Goal: Task Accomplishment & Management: Manage account settings

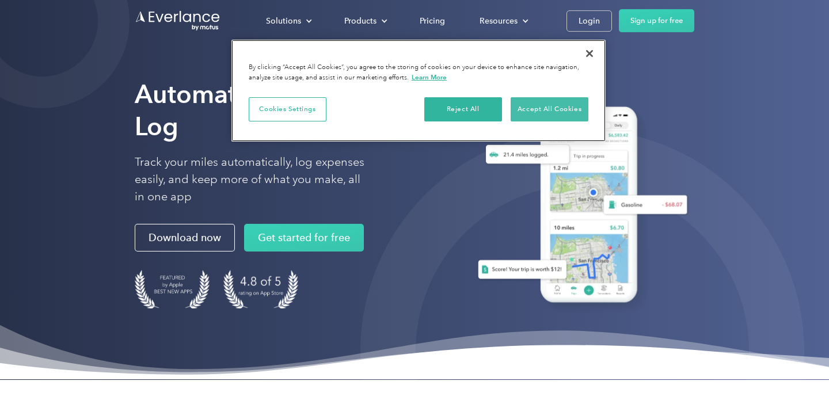
click at [561, 111] on button "Accept All Cookies" at bounding box center [550, 109] width 78 height 24
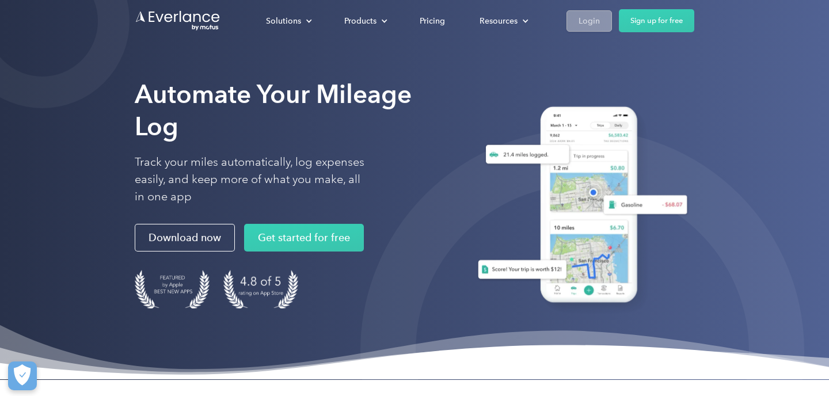
click at [597, 24] on div "Login" at bounding box center [589, 21] width 21 height 14
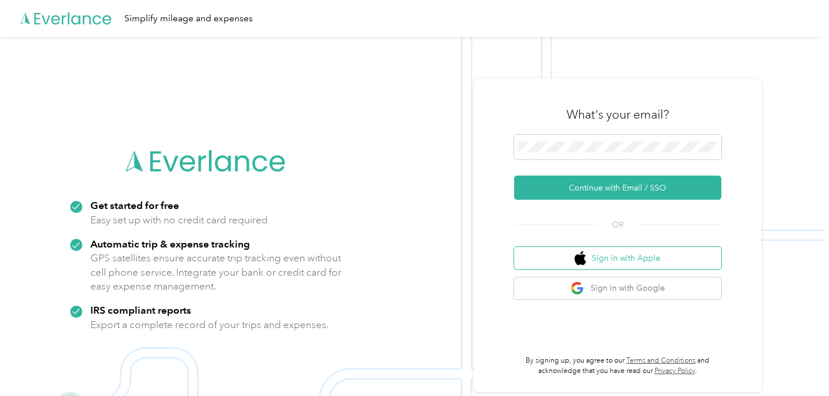
click at [625, 264] on button "Sign in with Apple" at bounding box center [617, 258] width 207 height 22
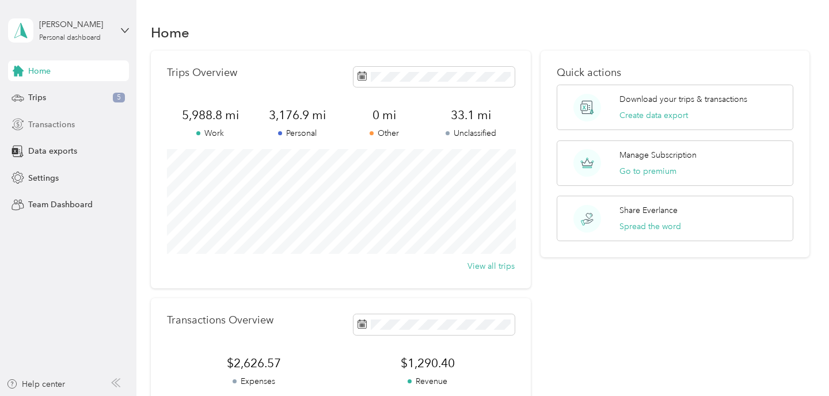
click at [72, 122] on span "Transactions" at bounding box center [51, 125] width 47 height 12
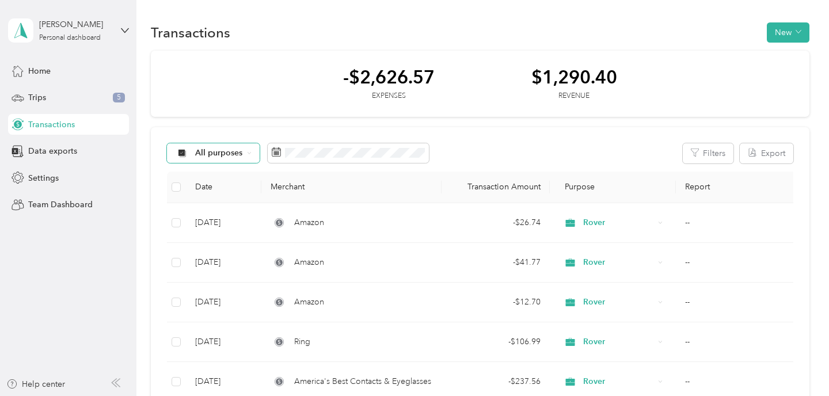
click at [221, 149] on span "All purposes" at bounding box center [219, 153] width 48 height 8
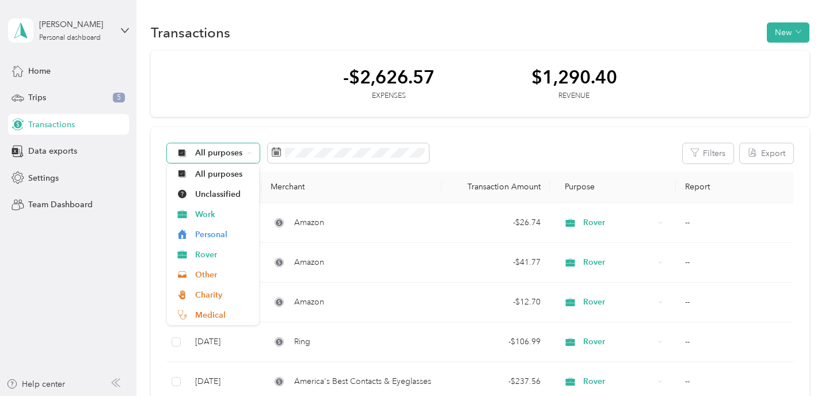
click at [221, 149] on span "All purposes" at bounding box center [219, 153] width 48 height 8
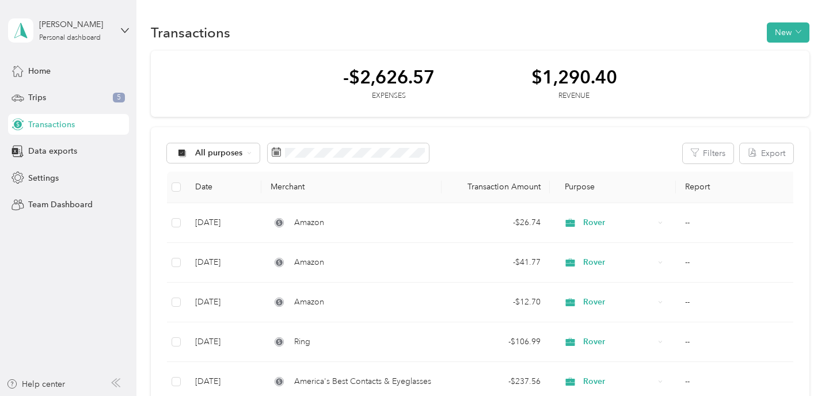
click at [729, 156] on button "Filters" at bounding box center [708, 153] width 51 height 20
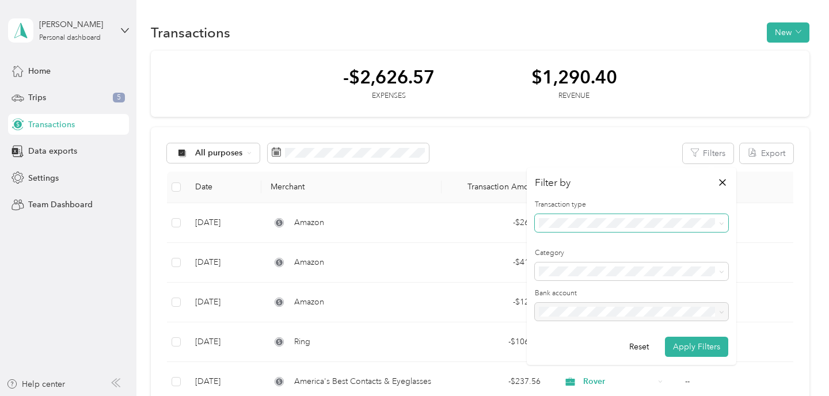
click at [646, 229] on span at bounding box center [632, 223] width 194 height 18
click at [600, 279] on div "Revenue" at bounding box center [631, 283] width 177 height 12
click at [698, 347] on button "Apply Filters" at bounding box center [696, 347] width 63 height 20
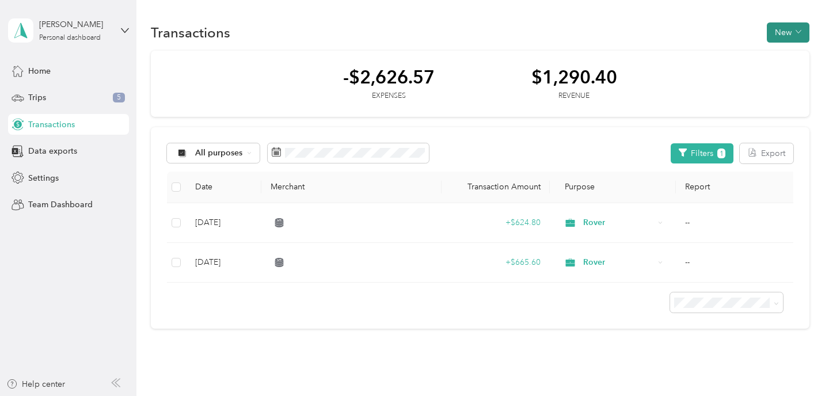
click at [791, 30] on button "New" at bounding box center [788, 32] width 43 height 20
click at [779, 75] on span "Revenue" at bounding box center [789, 75] width 32 height 12
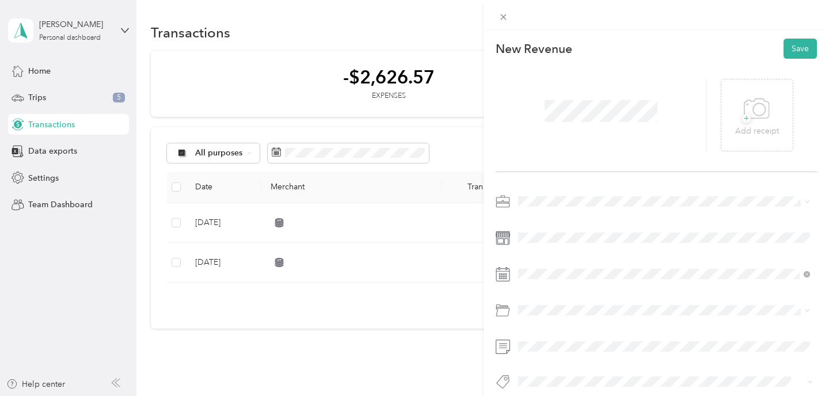
click at [546, 270] on ol "Work Personal Rover Other Charity Medical Moving Commute" at bounding box center [664, 291] width 300 height 161
click at [553, 113] on div "[DATE]" at bounding box center [586, 117] width 145 height 12
click at [551, 113] on icon at bounding box center [547, 118] width 12 height 12
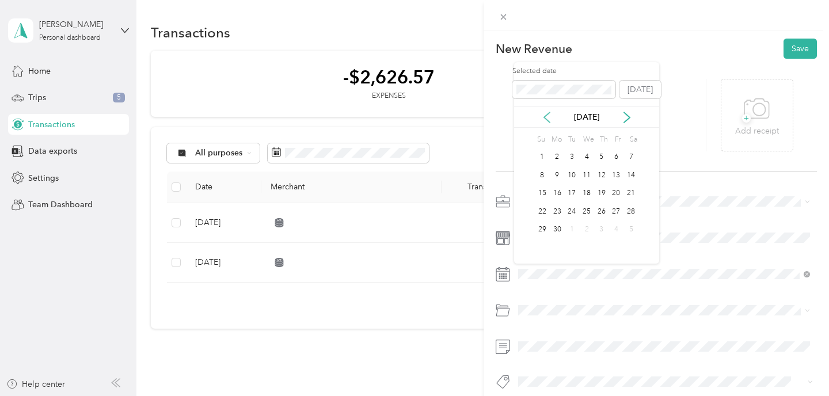
click at [551, 113] on icon at bounding box center [547, 118] width 12 height 12
click at [558, 251] on div "31" at bounding box center [557, 248] width 15 height 14
click at [587, 194] on span at bounding box center [665, 201] width 303 height 18
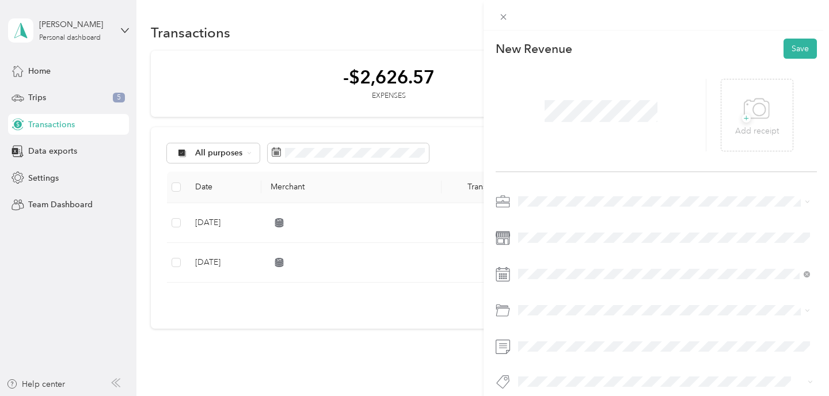
click at [555, 221] on div "Work" at bounding box center [664, 222] width 284 height 12
click at [505, 17] on icon at bounding box center [504, 17] width 10 height 10
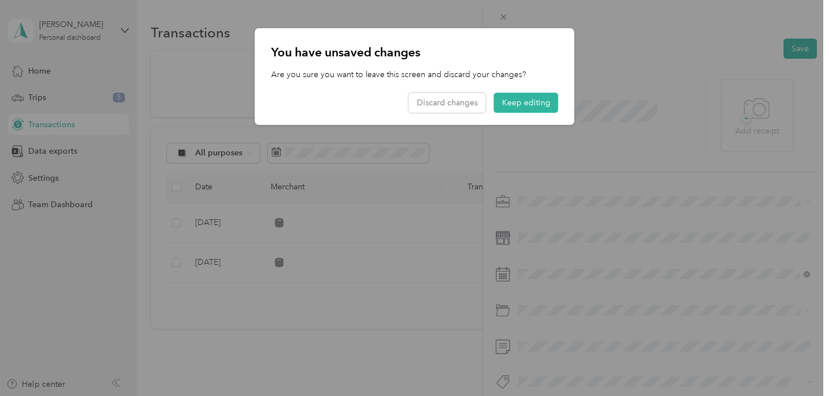
click at [587, 123] on div "You have unsaved changes Are you sure you want to leave this screen and discard…" at bounding box center [575, 78] width 320 height 100
click at [611, 107] on div "You have unsaved changes Are you sure you want to leave this screen and discard…" at bounding box center [575, 78] width 320 height 100
click at [515, 104] on button "Keep editing" at bounding box center [526, 103] width 65 height 20
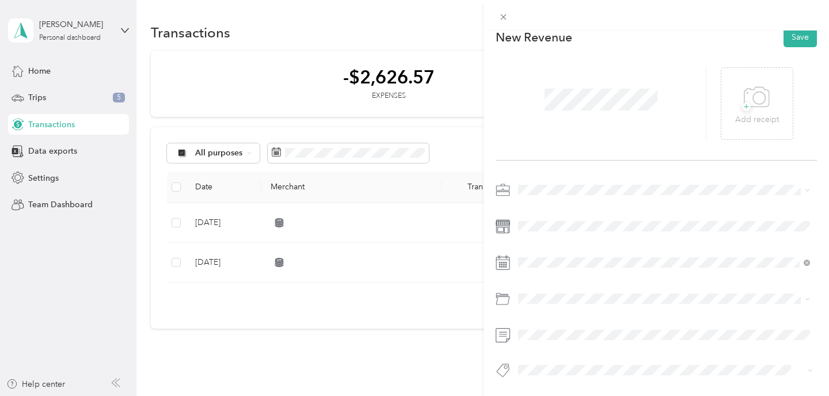
scroll to position [15, 0]
click at [797, 37] on button "Save" at bounding box center [800, 37] width 33 height 20
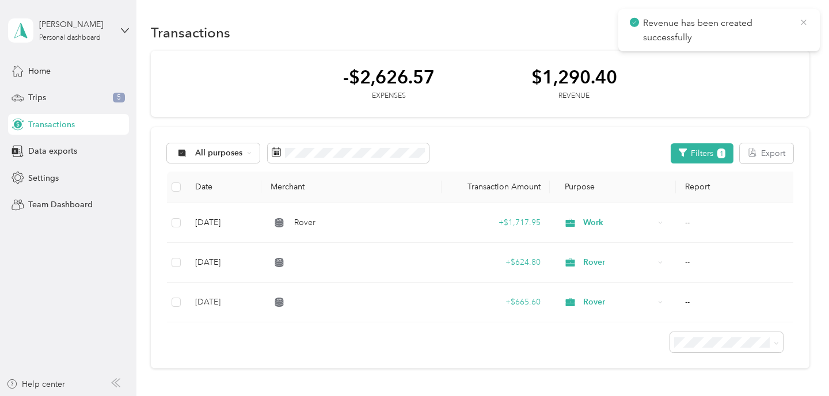
click at [806, 19] on icon at bounding box center [803, 22] width 9 height 10
click at [786, 34] on button "New" at bounding box center [788, 32] width 43 height 20
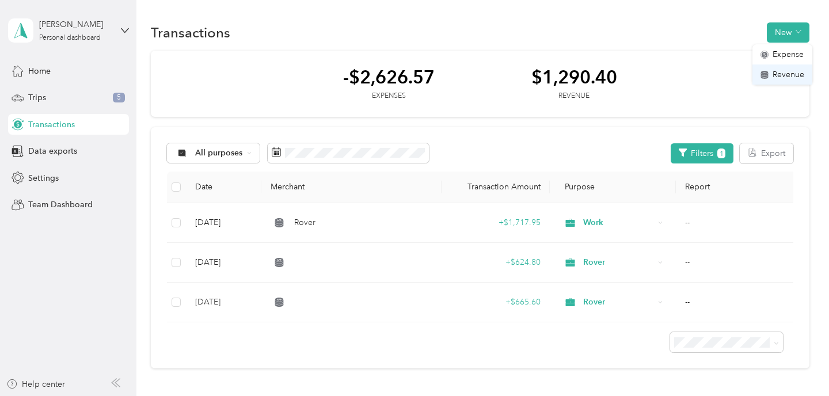
click at [788, 70] on span "Revenue" at bounding box center [789, 75] width 32 height 12
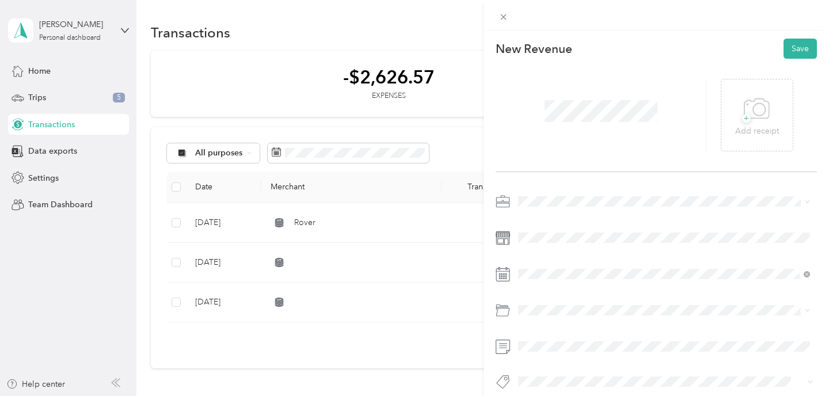
click at [548, 207] on span at bounding box center [665, 201] width 303 height 18
click at [544, 217] on div "Work" at bounding box center [664, 222] width 284 height 12
click at [810, 47] on button "Save" at bounding box center [800, 49] width 33 height 20
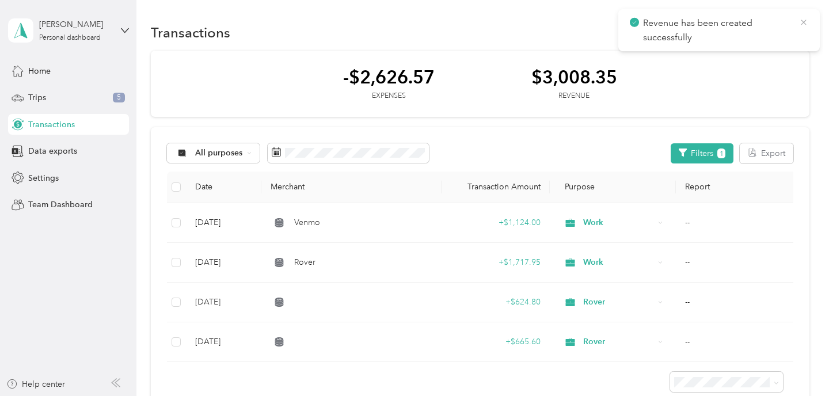
click at [806, 22] on icon at bounding box center [803, 22] width 9 height 10
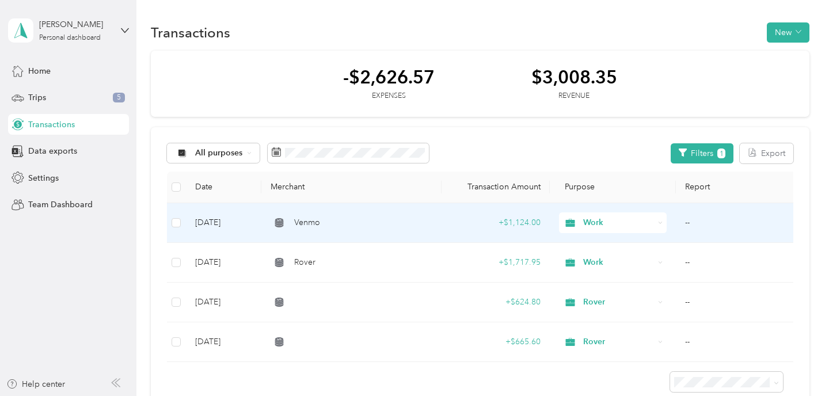
click at [213, 221] on td "[DATE]" at bounding box center [223, 223] width 75 height 40
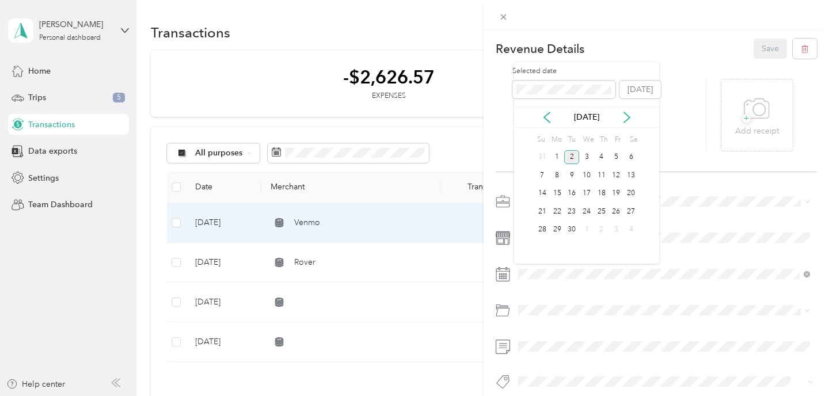
click at [540, 112] on div "[DATE]" at bounding box center [586, 117] width 145 height 12
click at [543, 112] on icon at bounding box center [547, 118] width 12 height 12
click at [547, 115] on icon at bounding box center [547, 117] width 6 height 10
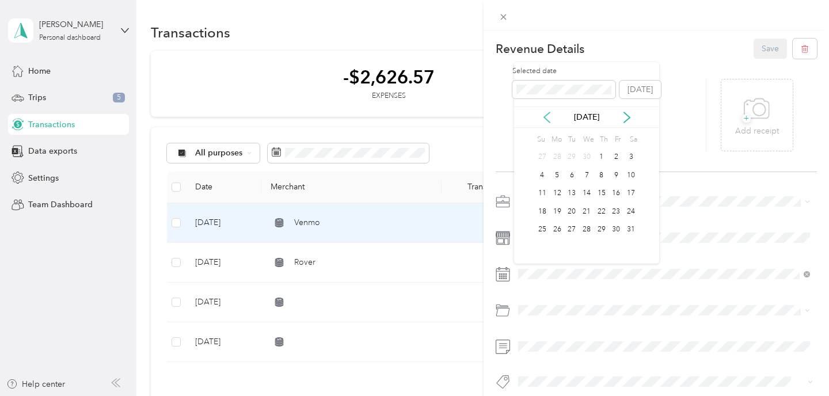
click at [547, 115] on icon at bounding box center [547, 117] width 6 height 10
click at [557, 247] on div "31" at bounding box center [557, 248] width 15 height 14
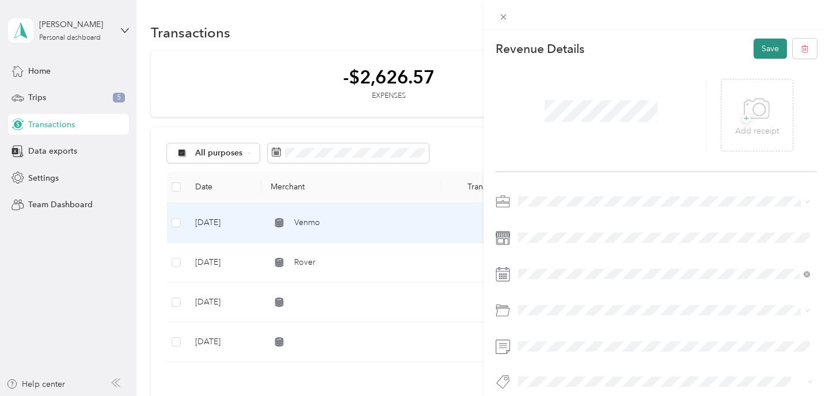
click at [761, 53] on button "Save" at bounding box center [770, 49] width 33 height 20
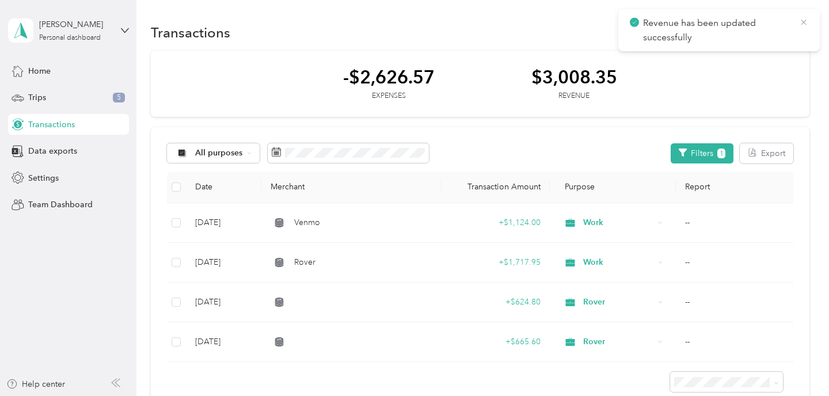
click at [803, 22] on icon at bounding box center [803, 22] width 9 height 10
click at [795, 29] on button "New" at bounding box center [788, 32] width 43 height 20
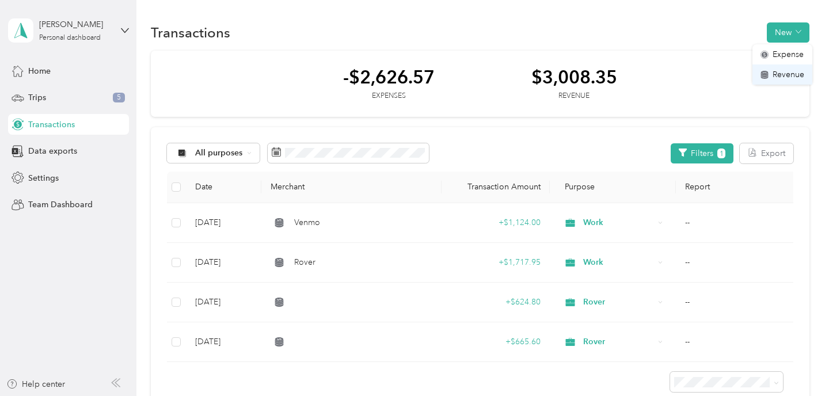
click at [784, 75] on span "Revenue" at bounding box center [789, 75] width 32 height 12
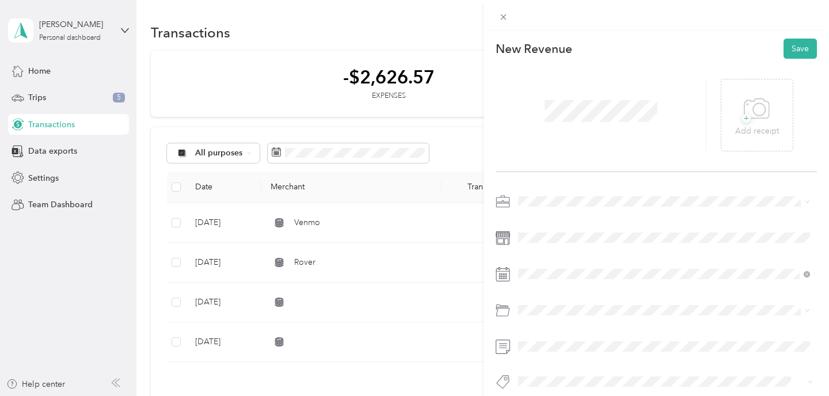
click at [583, 208] on span at bounding box center [665, 201] width 303 height 18
click at [559, 218] on div "Work" at bounding box center [664, 222] width 284 height 12
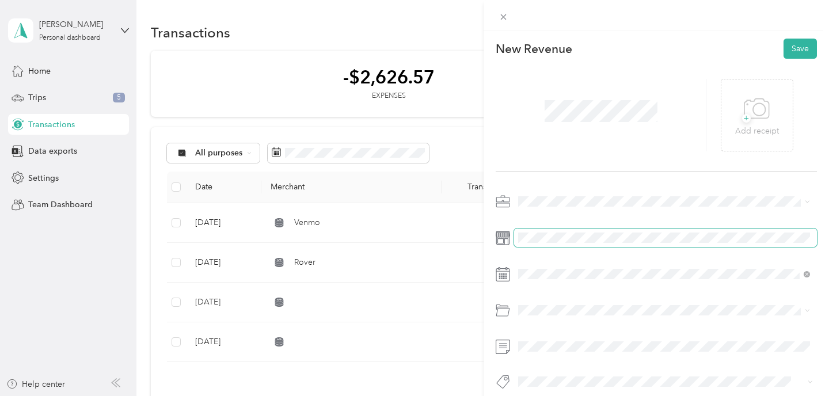
click at [553, 232] on span at bounding box center [665, 238] width 303 height 18
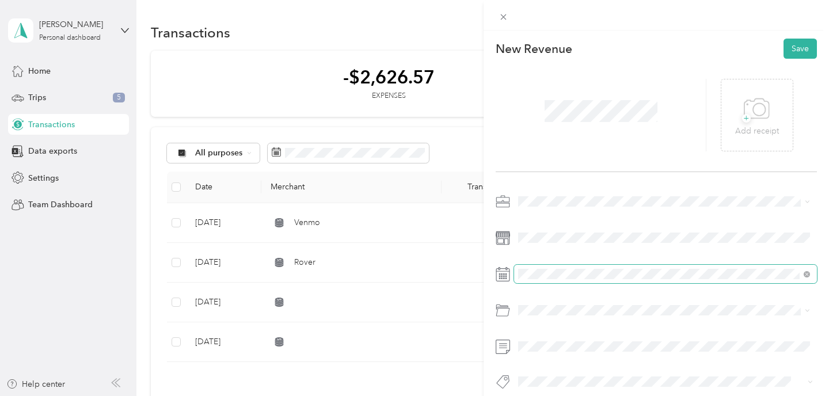
click at [547, 282] on span at bounding box center [665, 274] width 303 height 18
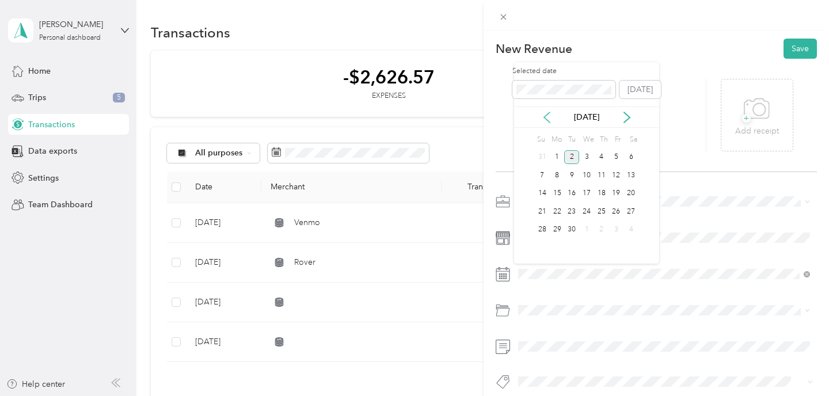
click at [548, 113] on icon at bounding box center [547, 117] width 6 height 10
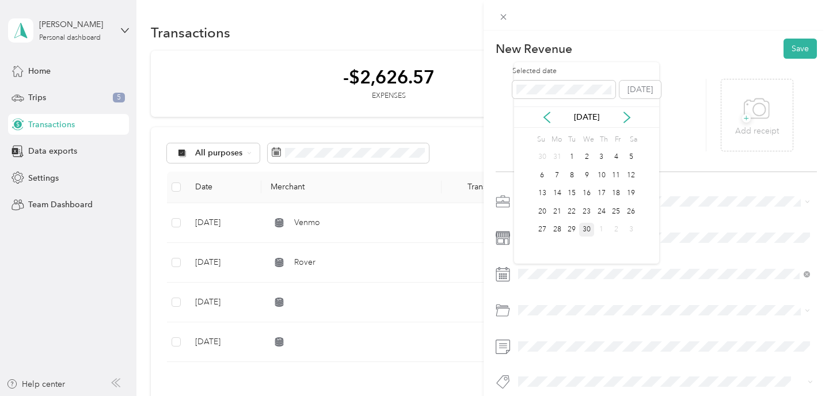
click at [587, 230] on div "30" at bounding box center [586, 230] width 15 height 14
click at [804, 46] on button "Save" at bounding box center [800, 49] width 33 height 20
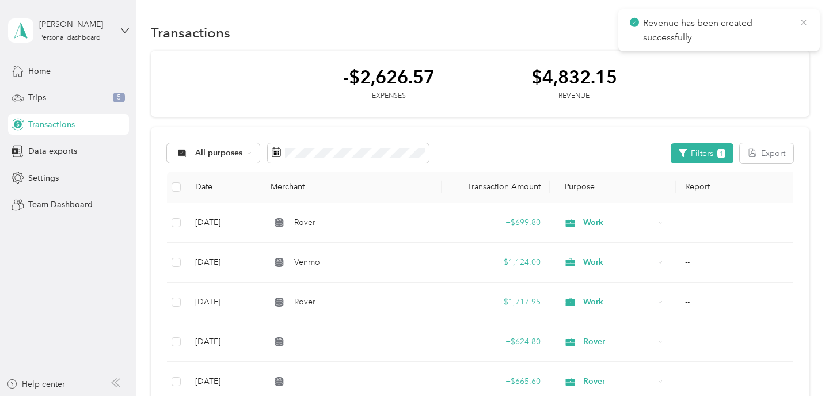
click at [804, 25] on icon at bounding box center [803, 22] width 9 height 10
click at [783, 31] on button "New" at bounding box center [788, 32] width 43 height 20
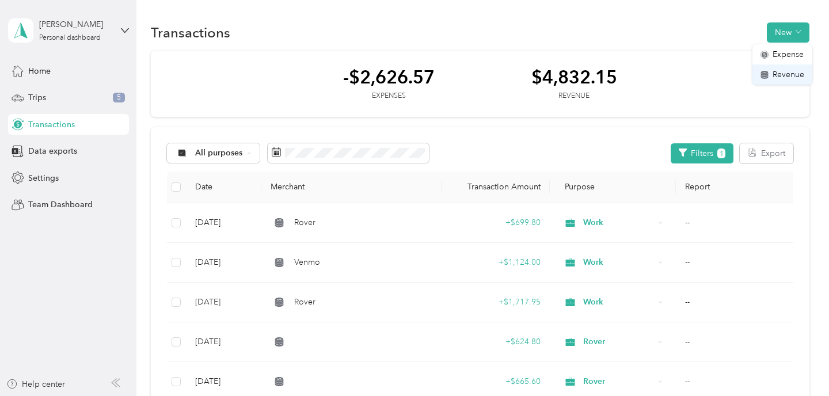
click at [780, 71] on span "Revenue" at bounding box center [789, 75] width 32 height 12
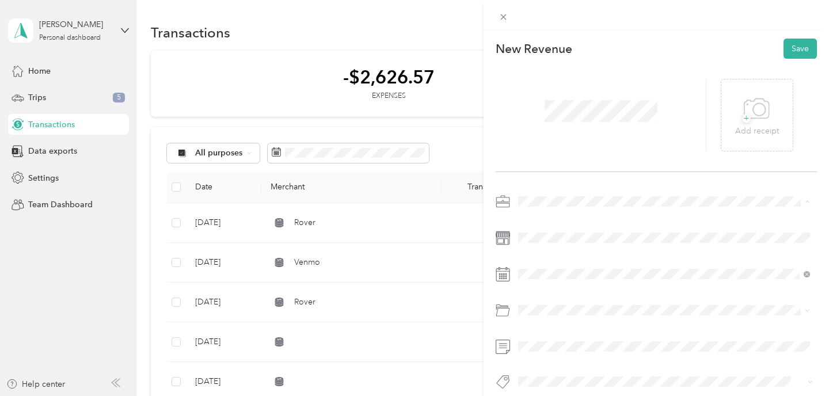
click at [544, 223] on div "Work" at bounding box center [664, 222] width 284 height 12
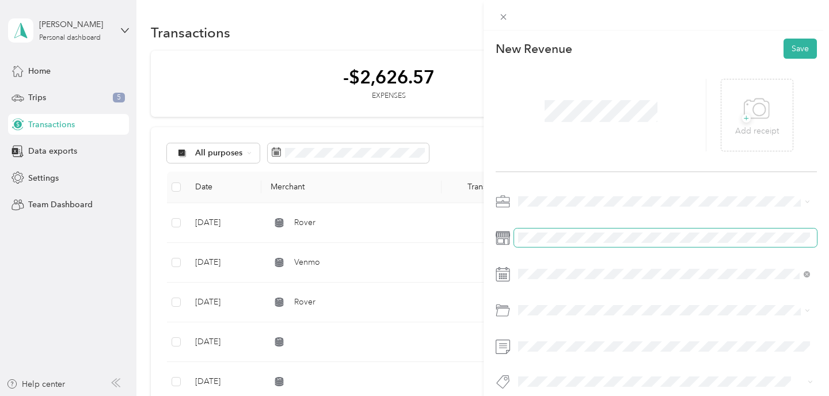
click at [540, 244] on span at bounding box center [665, 238] width 303 height 18
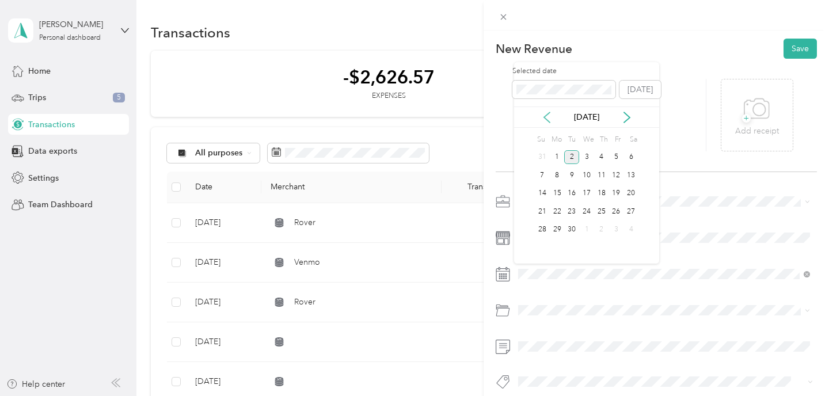
click at [549, 120] on icon at bounding box center [547, 118] width 12 height 12
click at [548, 121] on icon at bounding box center [547, 117] width 6 height 10
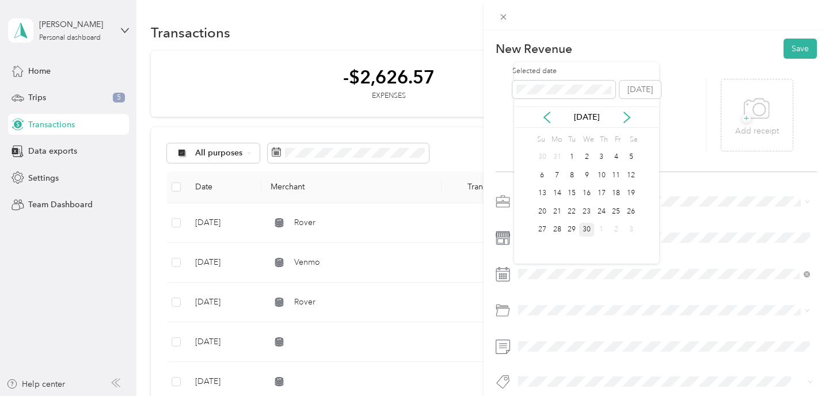
click at [586, 232] on div "30" at bounding box center [586, 230] width 15 height 14
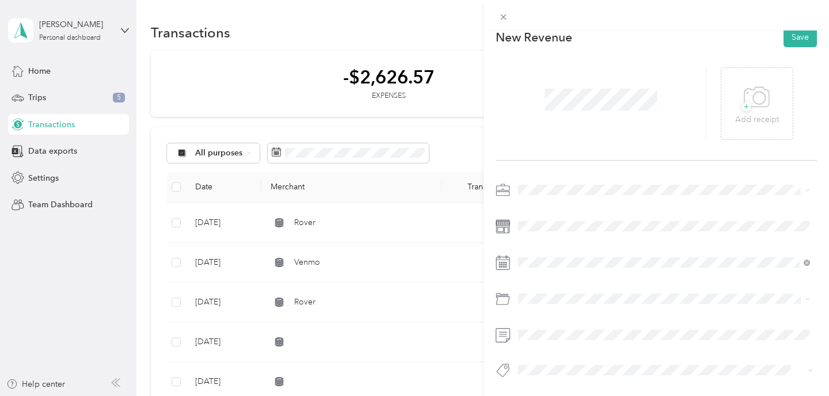
scroll to position [15, 0]
click at [802, 38] on button "Save" at bounding box center [800, 37] width 33 height 20
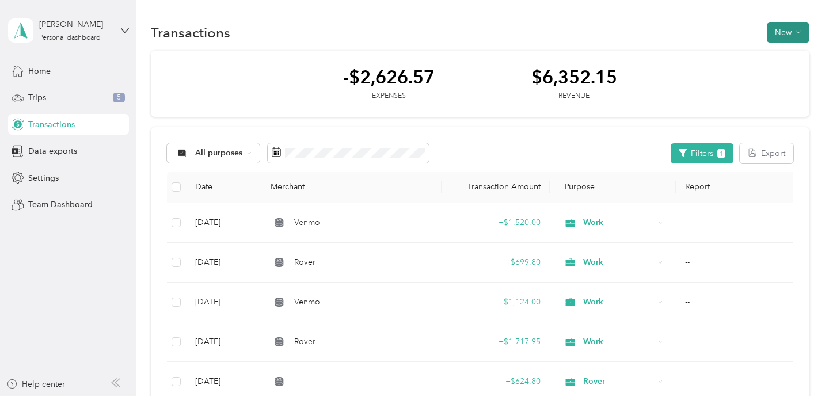
click at [803, 39] on button "New" at bounding box center [788, 32] width 43 height 20
click at [789, 72] on span "Revenue" at bounding box center [789, 75] width 32 height 12
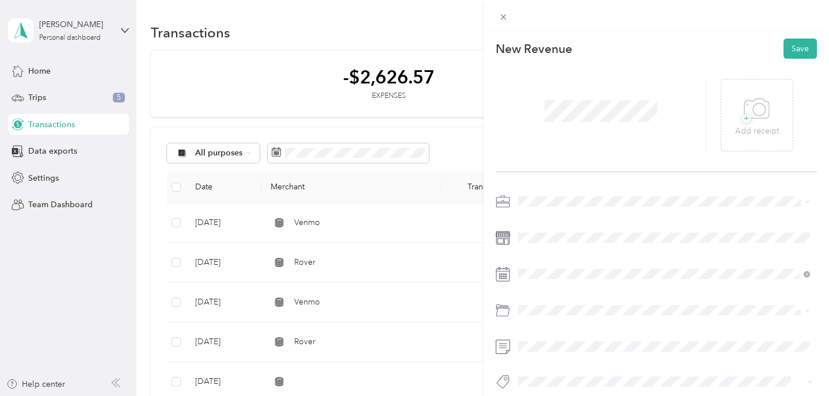
click at [541, 223] on span "Work" at bounding box center [532, 222] width 20 height 10
click at [544, 115] on icon at bounding box center [547, 118] width 12 height 12
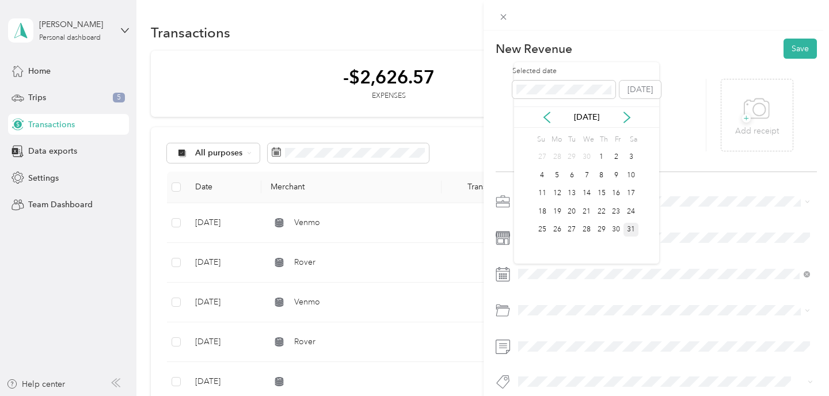
click at [633, 230] on div "31" at bounding box center [631, 230] width 15 height 14
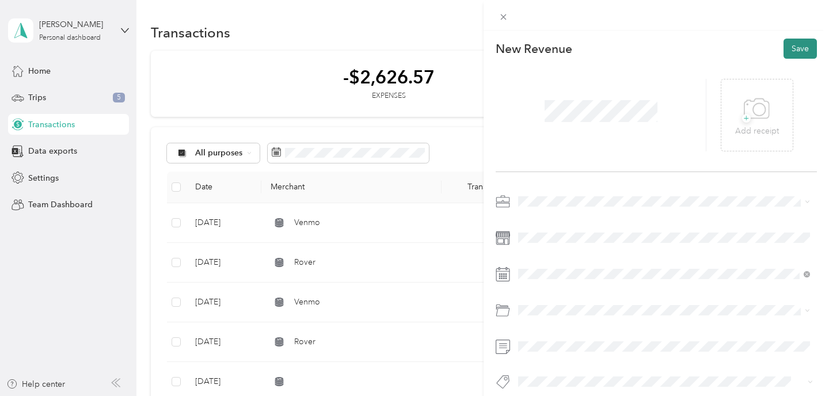
click at [807, 40] on button "Save" at bounding box center [800, 49] width 33 height 20
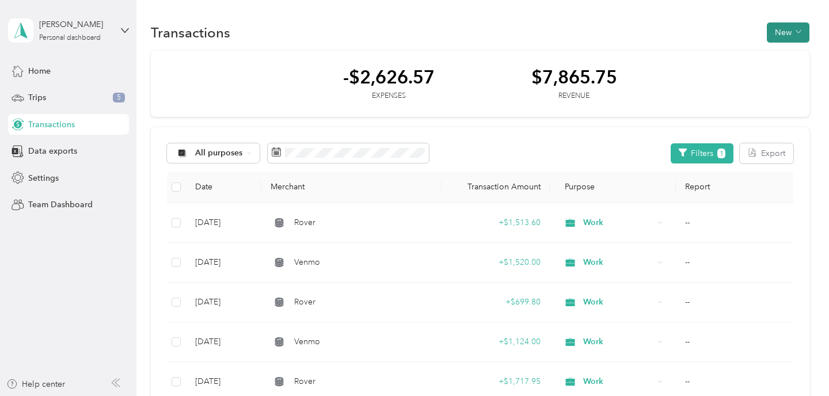
click at [794, 28] on button "New" at bounding box center [788, 32] width 43 height 20
click at [777, 74] on span "Revenue" at bounding box center [789, 75] width 32 height 12
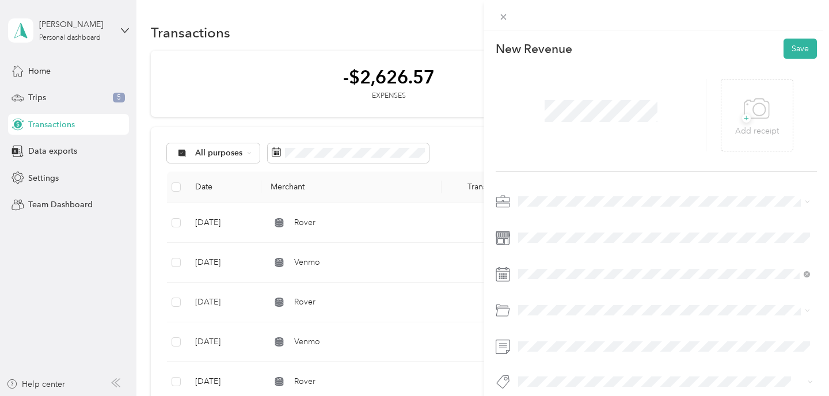
click at [544, 227] on ol "Work Personal Rover Other Charity Medical Moving Commute" at bounding box center [664, 287] width 300 height 161
click at [537, 280] on span at bounding box center [665, 274] width 303 height 18
click at [549, 116] on icon at bounding box center [547, 118] width 12 height 12
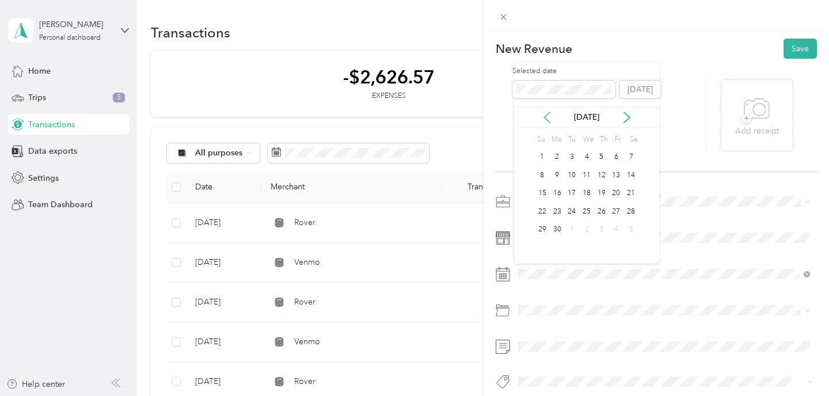
click at [549, 116] on icon at bounding box center [547, 118] width 12 height 12
click at [631, 229] on div "31" at bounding box center [631, 230] width 15 height 14
click at [799, 50] on button "Save" at bounding box center [800, 49] width 33 height 20
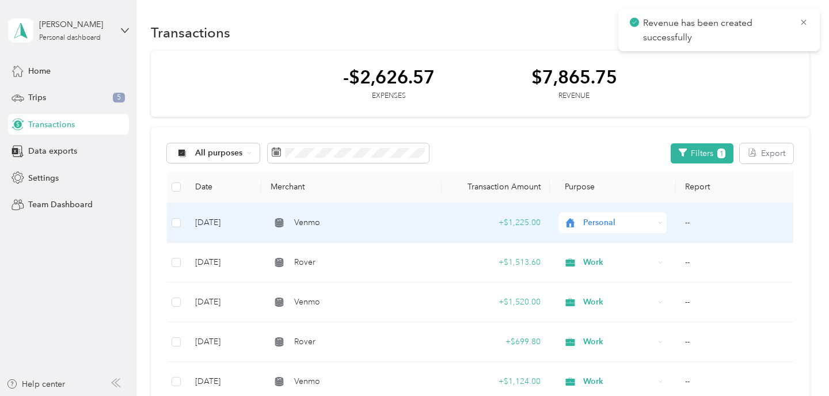
click at [598, 219] on span "Personal" at bounding box center [618, 223] width 70 height 13
click at [597, 245] on span "Work" at bounding box center [623, 244] width 71 height 12
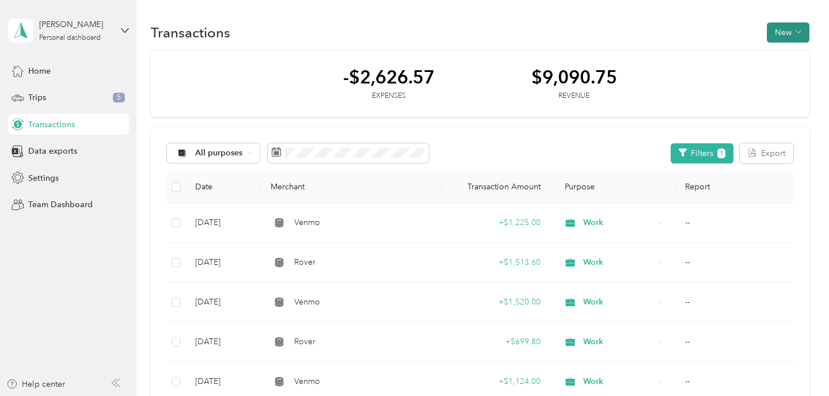
click at [793, 38] on button "New" at bounding box center [788, 32] width 43 height 20
click at [788, 74] on span "Revenue" at bounding box center [789, 75] width 32 height 12
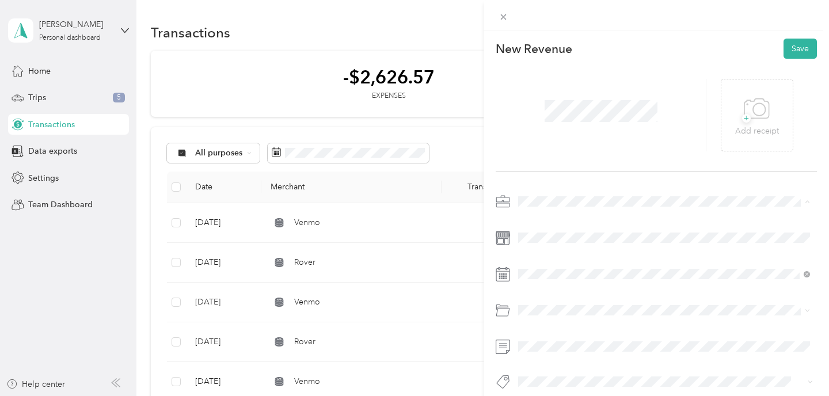
click at [562, 223] on div "Work" at bounding box center [664, 222] width 284 height 12
click at [545, 115] on icon at bounding box center [547, 118] width 12 height 12
click at [559, 234] on div "30" at bounding box center [557, 230] width 15 height 14
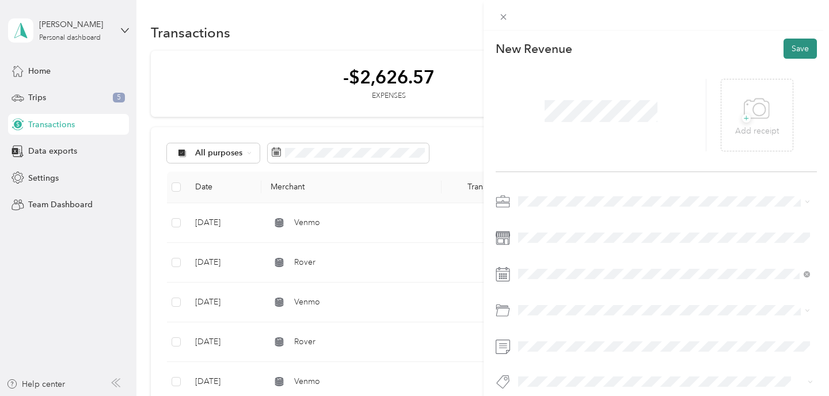
click at [811, 45] on button "Save" at bounding box center [800, 49] width 33 height 20
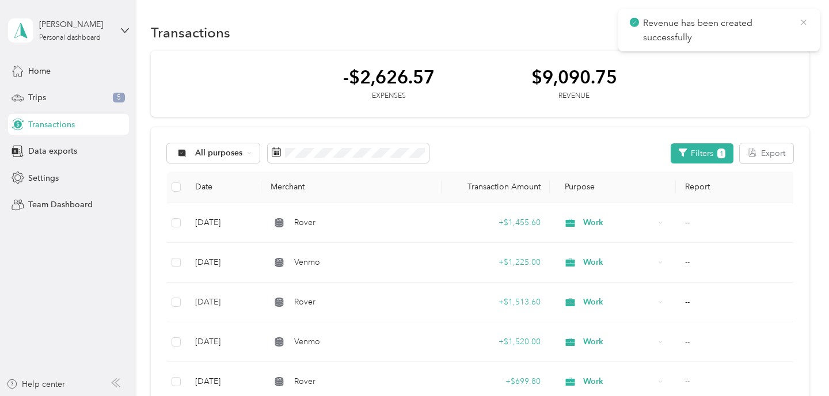
click at [806, 20] on icon at bounding box center [803, 22] width 5 height 5
click at [791, 32] on button "New" at bounding box center [788, 32] width 43 height 20
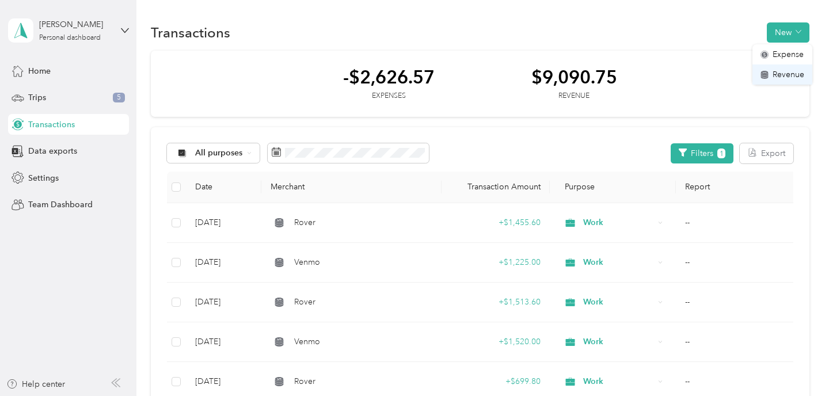
click at [779, 67] on li "Revenue" at bounding box center [783, 75] width 60 height 20
click at [796, 77] on span "Revenue" at bounding box center [789, 75] width 32 height 12
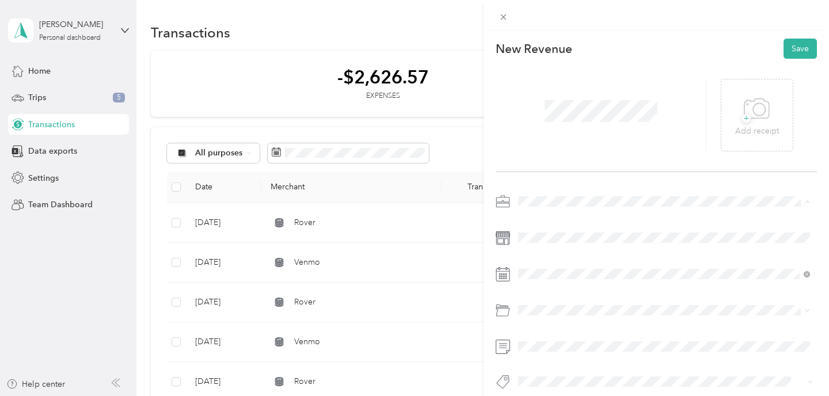
click at [549, 223] on div "Work" at bounding box center [664, 222] width 284 height 12
click at [547, 116] on icon at bounding box center [547, 118] width 12 height 12
click at [559, 234] on div "30" at bounding box center [557, 230] width 15 height 14
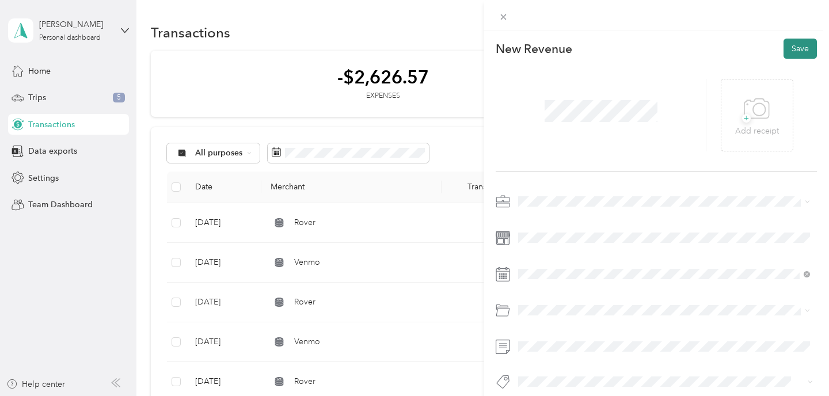
click at [798, 52] on button "Save" at bounding box center [800, 49] width 33 height 20
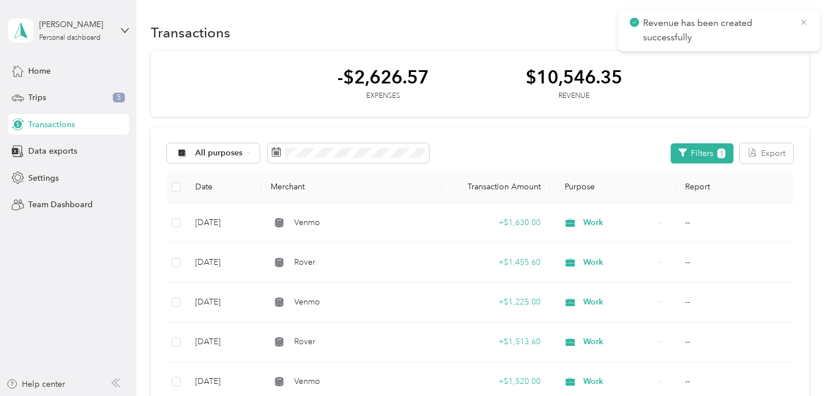
click at [805, 22] on icon at bounding box center [803, 22] width 9 height 10
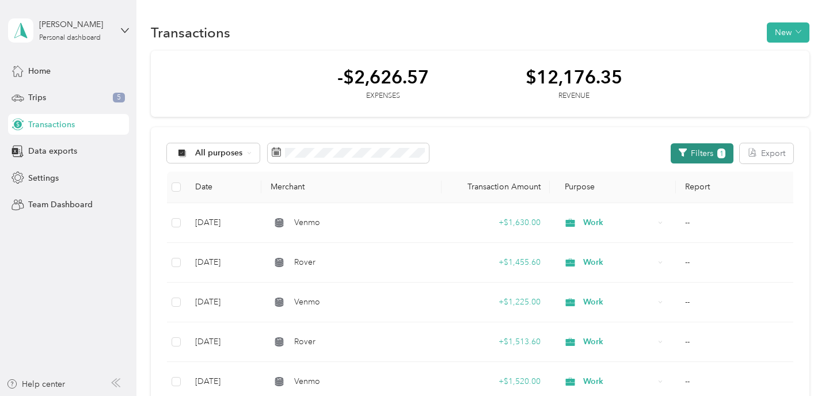
click at [700, 157] on button "Filters 1" at bounding box center [702, 153] width 63 height 20
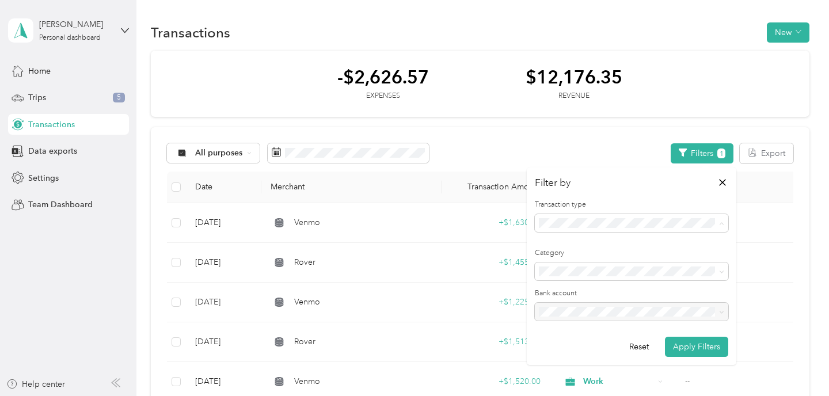
click at [616, 264] on div "Expense" at bounding box center [631, 263] width 177 height 12
click at [694, 346] on button "Apply Filters" at bounding box center [696, 347] width 63 height 20
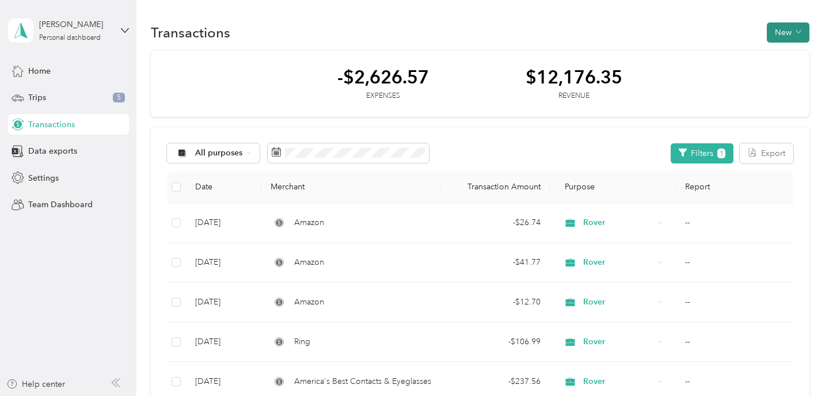
click at [780, 31] on button "New" at bounding box center [788, 32] width 43 height 20
click at [782, 57] on span "Expense" at bounding box center [788, 54] width 31 height 12
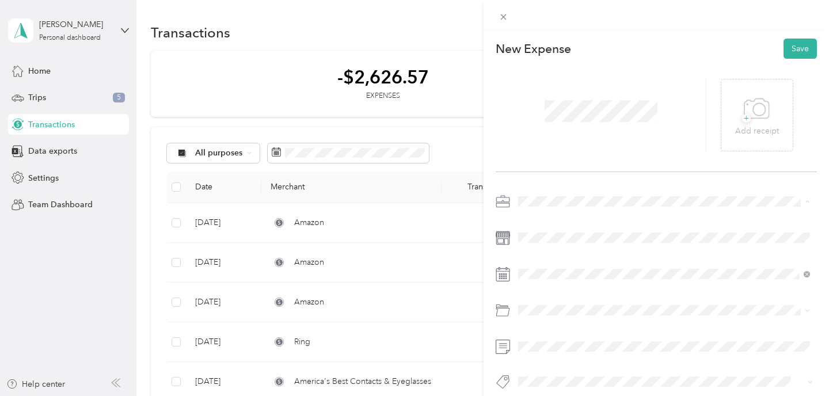
click at [538, 222] on span "Work" at bounding box center [532, 222] width 20 height 10
click at [533, 279] on span at bounding box center [665, 274] width 303 height 18
click at [549, 119] on icon at bounding box center [547, 118] width 12 height 12
click at [595, 212] on div "24" at bounding box center [601, 211] width 15 height 14
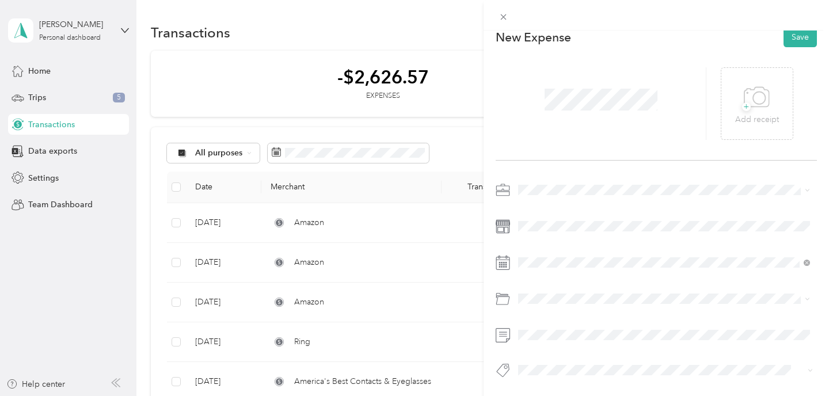
scroll to position [15, 0]
click at [791, 39] on button "Save" at bounding box center [800, 37] width 33 height 20
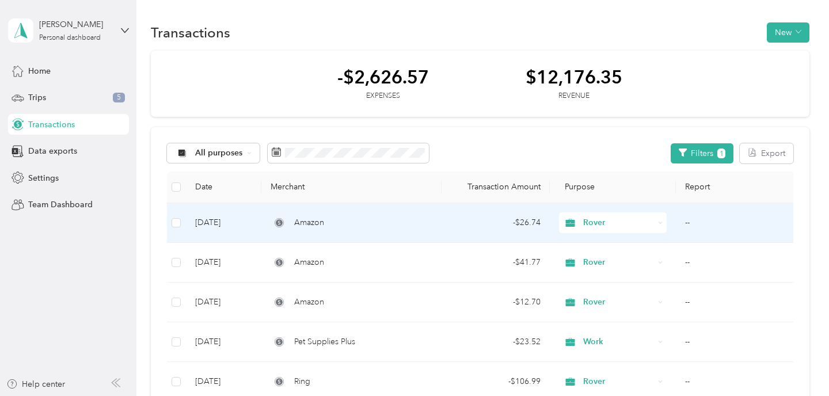
click at [419, 234] on td "Amazon" at bounding box center [351, 223] width 180 height 40
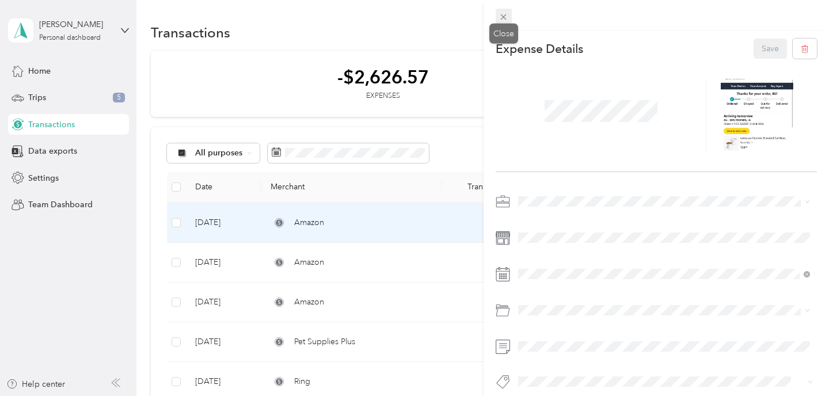
click at [504, 19] on icon at bounding box center [504, 17] width 10 height 10
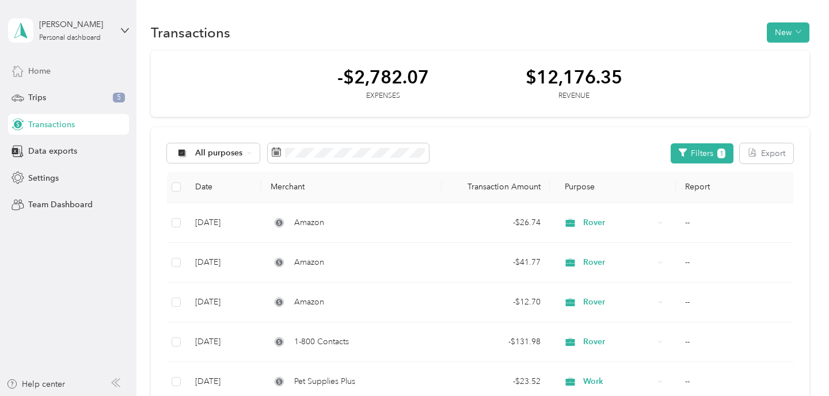
click at [70, 72] on div "Home" at bounding box center [68, 70] width 121 height 21
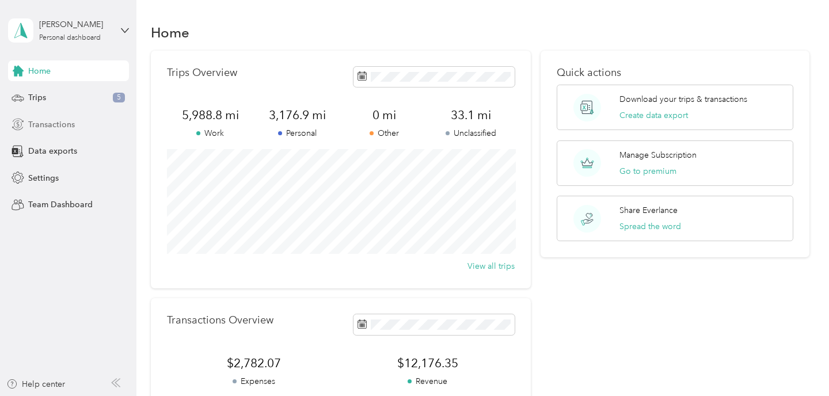
click at [57, 122] on span "Transactions" at bounding box center [51, 125] width 47 height 12
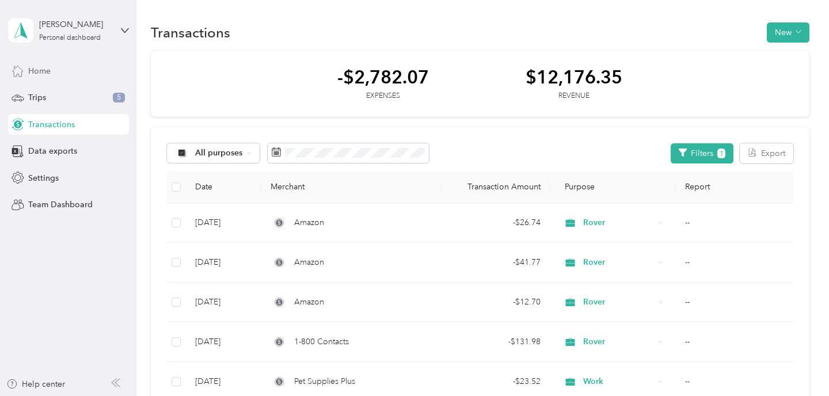
click at [40, 67] on span "Home" at bounding box center [39, 71] width 22 height 12
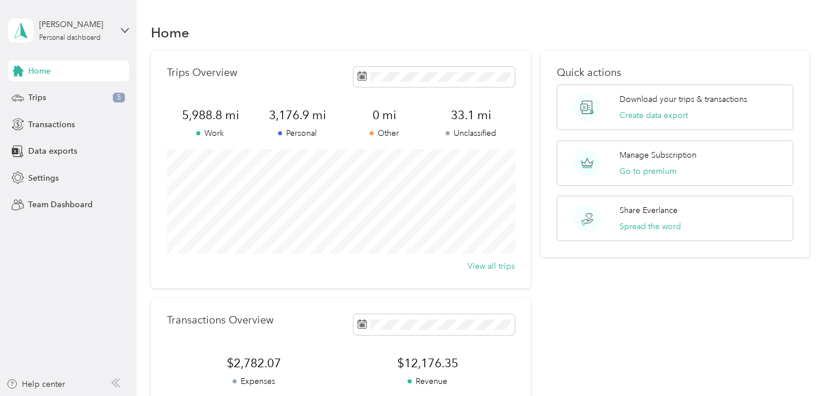
click at [70, 43] on div "Ali Herink Personal dashboard" at bounding box center [68, 30] width 121 height 40
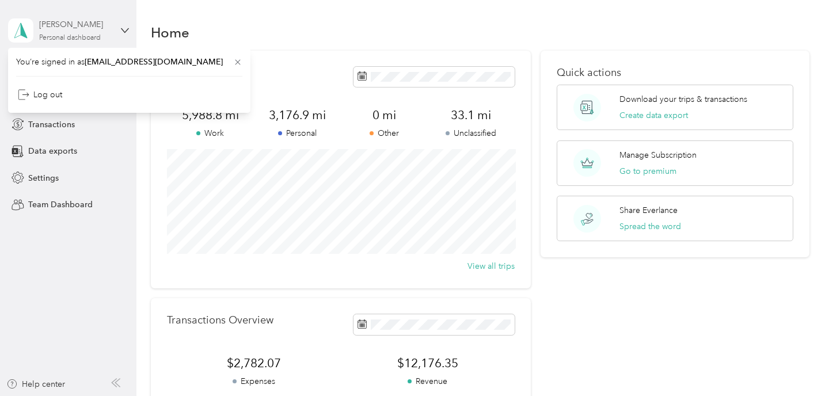
click at [71, 38] on div "Personal dashboard" at bounding box center [70, 38] width 62 height 7
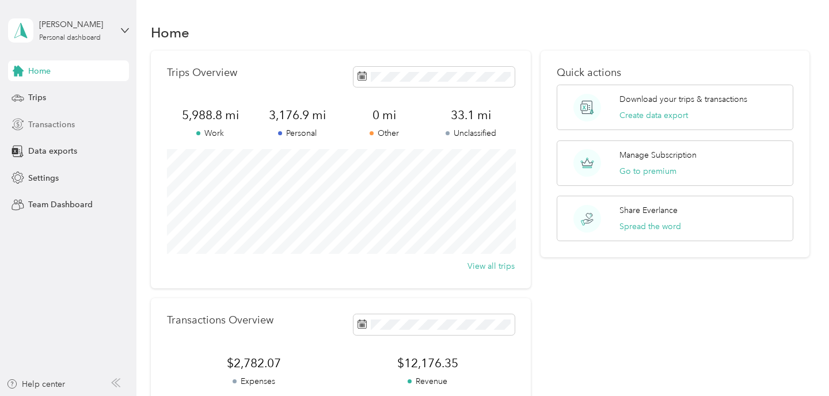
click at [51, 123] on span "Transactions" at bounding box center [51, 125] width 47 height 12
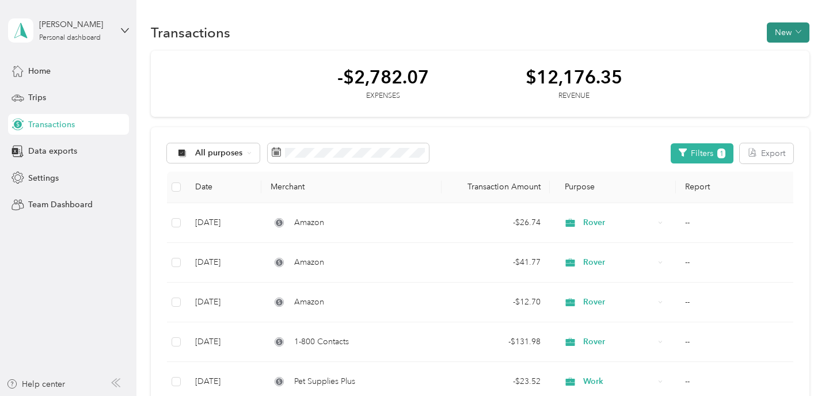
click at [787, 33] on button "New" at bounding box center [788, 32] width 43 height 20
click at [783, 72] on span "Revenue" at bounding box center [789, 75] width 32 height 12
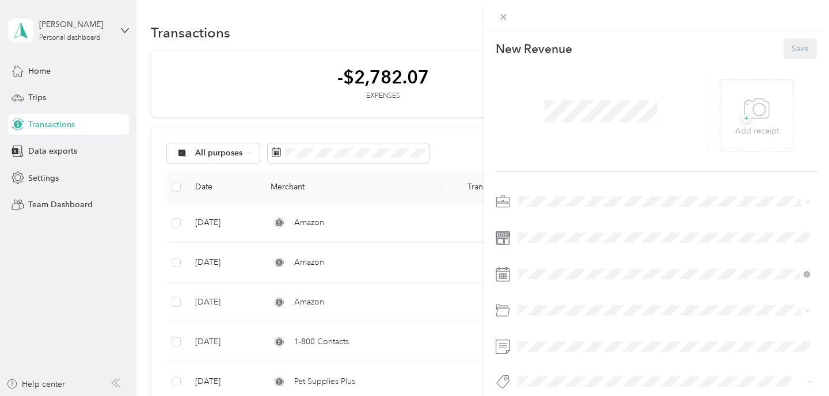
click at [552, 99] on span at bounding box center [601, 111] width 121 height 30
click at [556, 223] on div "Work" at bounding box center [664, 222] width 284 height 12
click at [535, 268] on span at bounding box center [665, 274] width 303 height 18
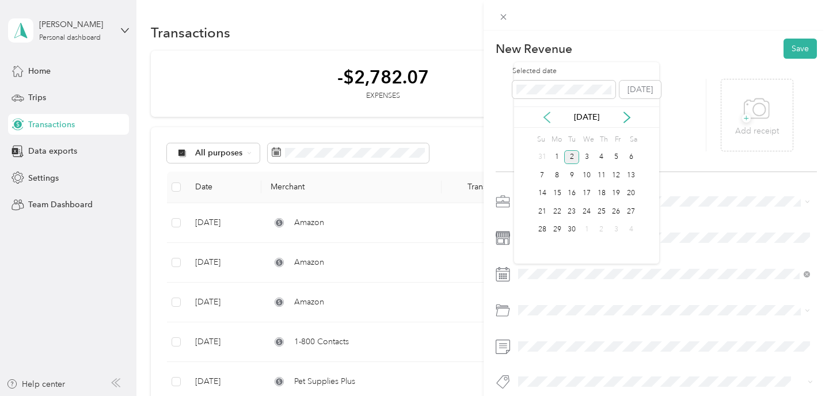
click at [549, 117] on icon at bounding box center [547, 118] width 12 height 12
click at [602, 235] on div "31" at bounding box center [601, 230] width 15 height 14
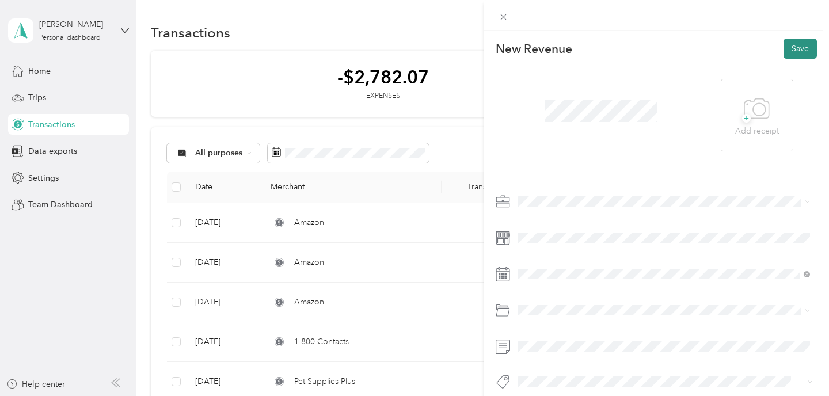
click at [805, 51] on button "Save" at bounding box center [800, 49] width 33 height 20
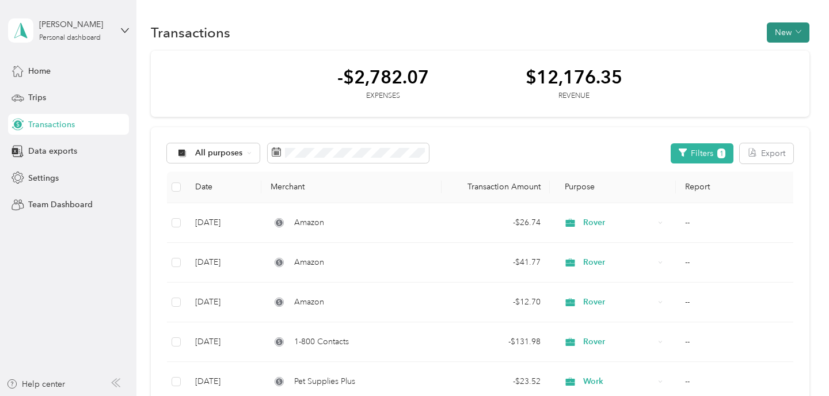
click at [789, 40] on button "New" at bounding box center [788, 32] width 43 height 20
click at [779, 73] on span "Revenue" at bounding box center [789, 75] width 32 height 12
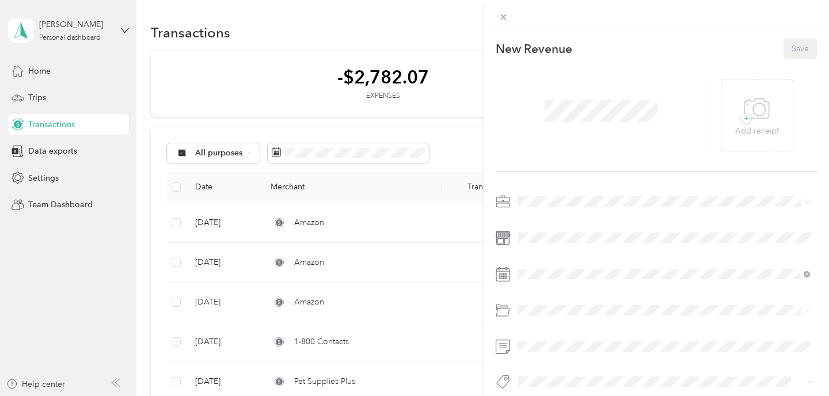
click at [547, 130] on div at bounding box center [601, 115] width 211 height 73
click at [526, 207] on span at bounding box center [665, 201] width 303 height 18
click at [543, 217] on div "Work" at bounding box center [664, 221] width 284 height 12
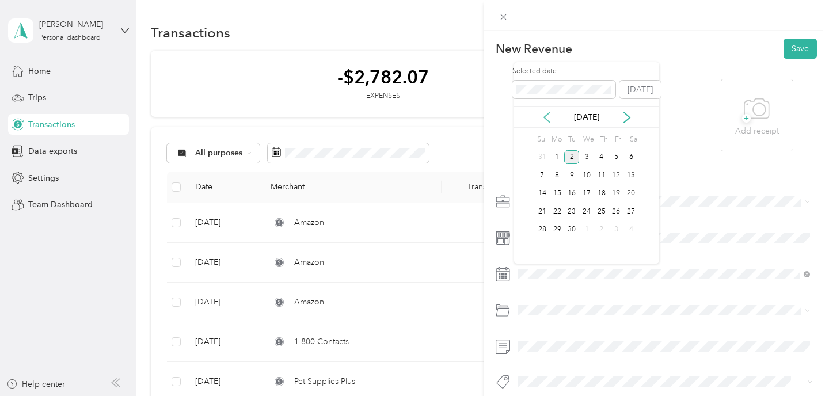
click at [550, 119] on icon at bounding box center [547, 118] width 12 height 12
click at [602, 155] on div "31" at bounding box center [601, 157] width 15 height 14
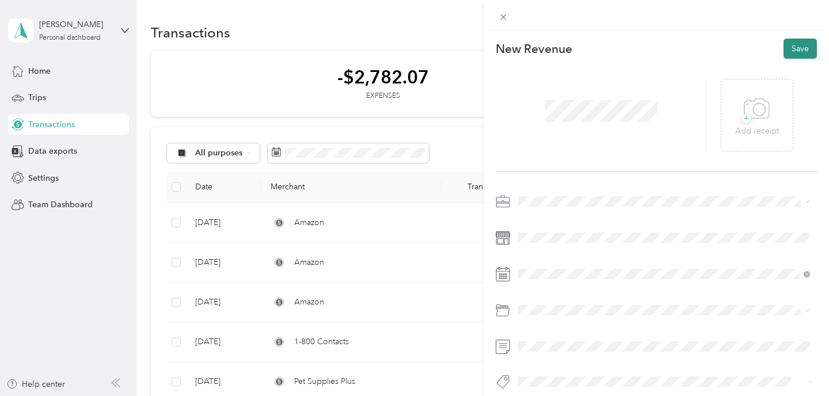
click at [796, 50] on button "Save" at bounding box center [800, 49] width 33 height 20
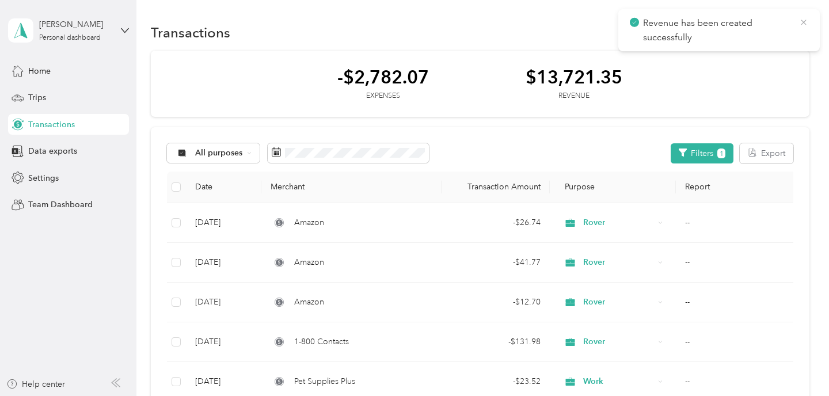
click at [804, 21] on icon at bounding box center [803, 22] width 9 height 10
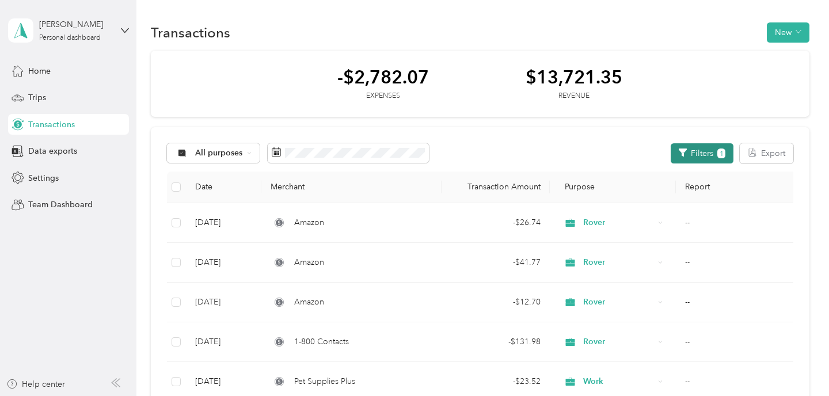
click at [714, 155] on button "Filters 1" at bounding box center [702, 153] width 63 height 20
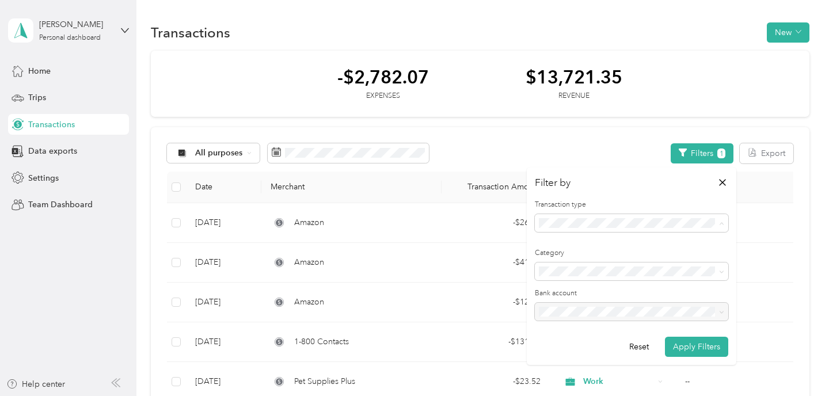
click at [610, 279] on div "Revenue" at bounding box center [631, 283] width 177 height 12
click at [701, 341] on button "Apply Filters" at bounding box center [696, 347] width 63 height 20
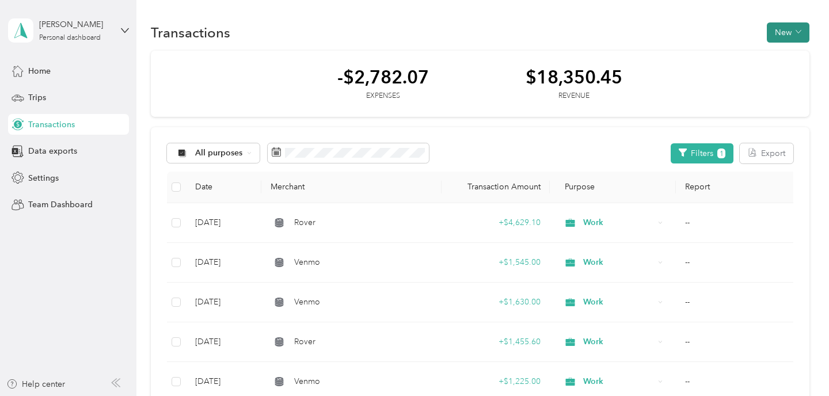
click at [791, 39] on button "New" at bounding box center [788, 32] width 43 height 20
click at [783, 75] on span "Revenue" at bounding box center [789, 75] width 32 height 12
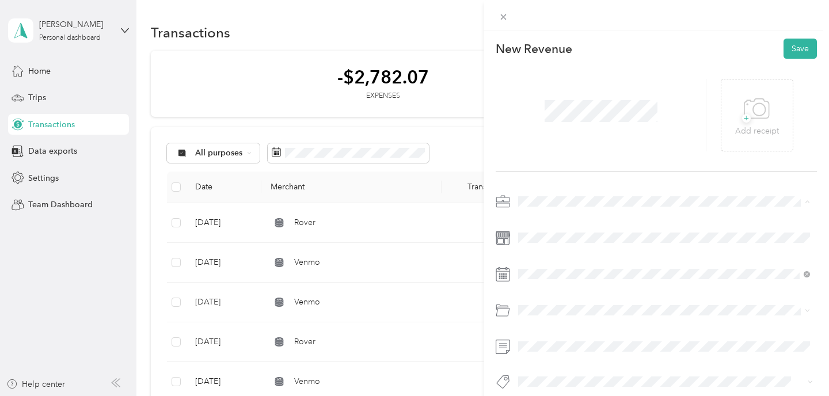
click at [544, 227] on li "Work" at bounding box center [664, 222] width 300 height 20
click at [544, 157] on div "31" at bounding box center [542, 157] width 15 height 14
click at [801, 49] on button "Save" at bounding box center [800, 49] width 33 height 20
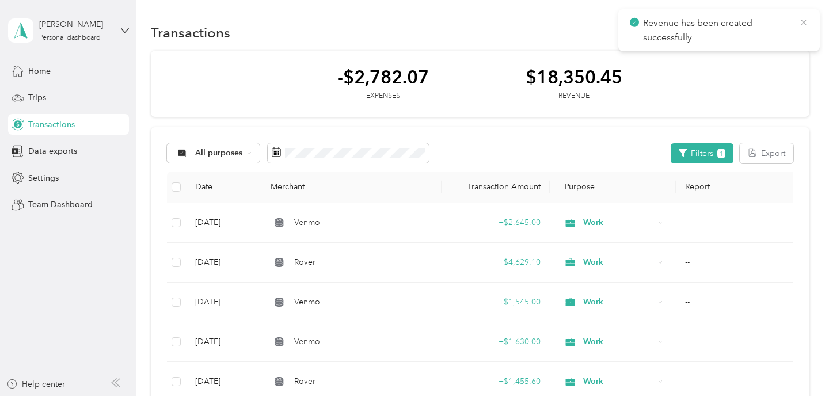
click at [804, 21] on icon at bounding box center [803, 22] width 9 height 10
click at [782, 33] on button "New" at bounding box center [788, 32] width 43 height 20
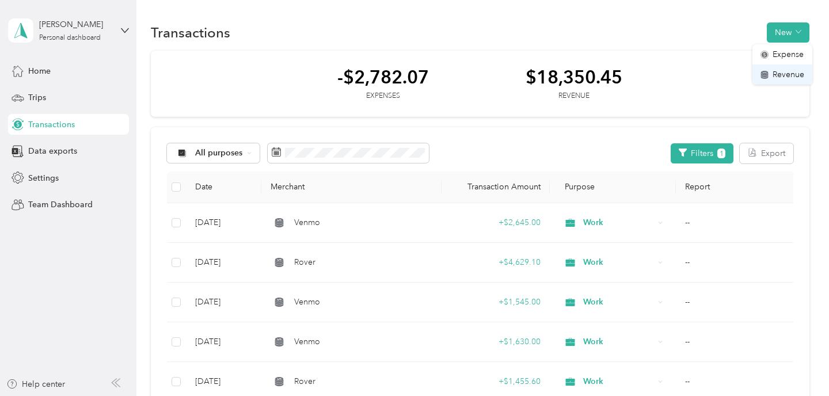
click at [770, 73] on div "Revenue" at bounding box center [783, 75] width 44 height 12
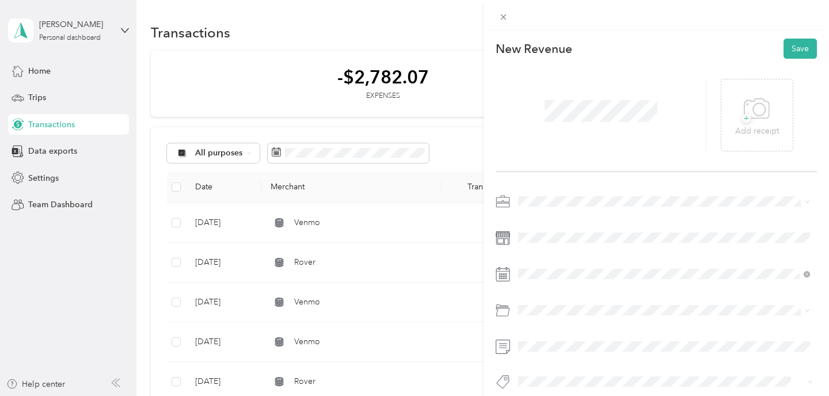
click at [535, 211] on div at bounding box center [656, 295] width 321 height 206
click at [541, 215] on li "Work" at bounding box center [664, 222] width 300 height 20
click at [540, 153] on div "31" at bounding box center [542, 157] width 15 height 14
click at [801, 45] on button "Save" at bounding box center [800, 49] width 33 height 20
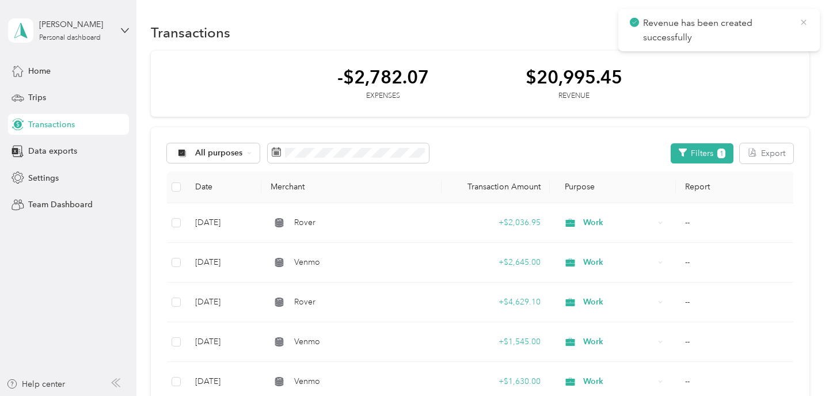
click at [802, 23] on icon at bounding box center [803, 22] width 9 height 10
click at [45, 103] on span "Trips" at bounding box center [37, 98] width 18 height 12
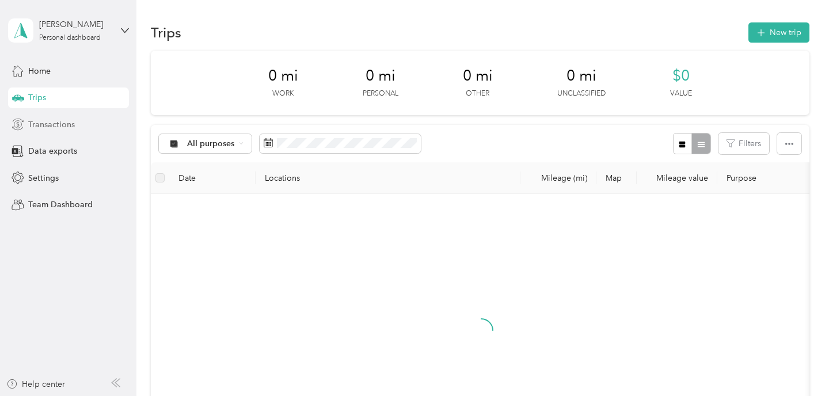
click at [43, 123] on span "Transactions" at bounding box center [51, 125] width 47 height 12
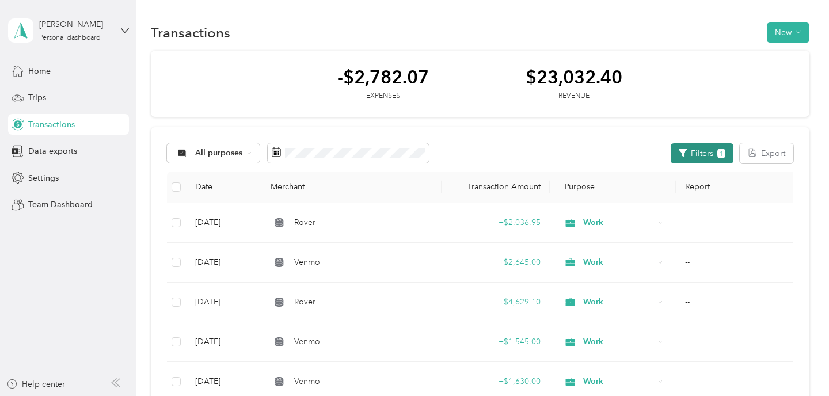
click at [712, 151] on button "Filters 1" at bounding box center [702, 153] width 63 height 20
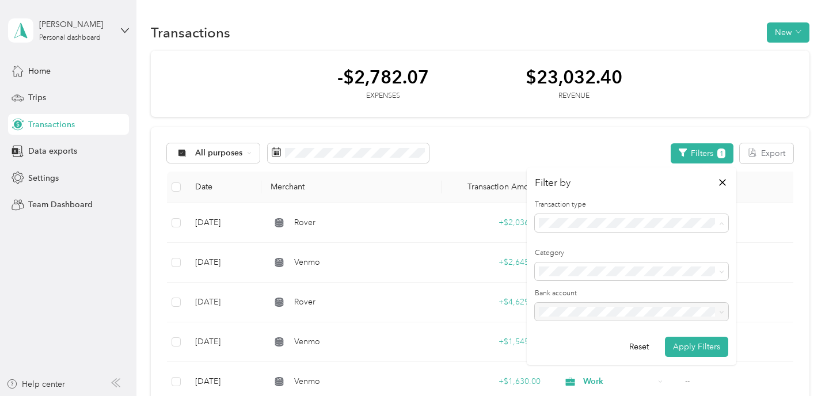
click at [618, 265] on li "Expense" at bounding box center [632, 263] width 194 height 20
click at [697, 346] on button "Apply Filters" at bounding box center [696, 347] width 63 height 20
